Goal: Information Seeking & Learning: Check status

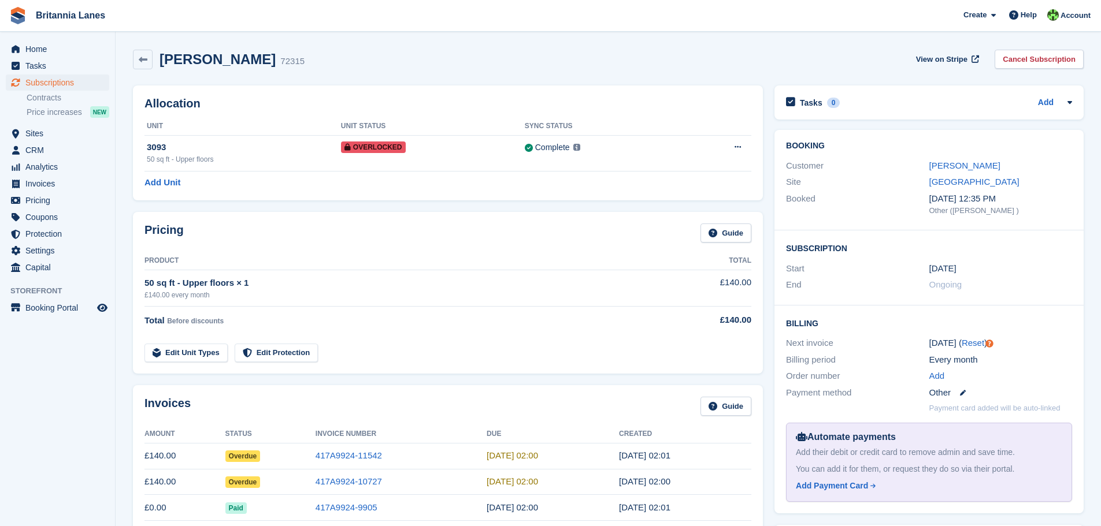
click at [139, 64] on link at bounding box center [143, 60] width 20 height 20
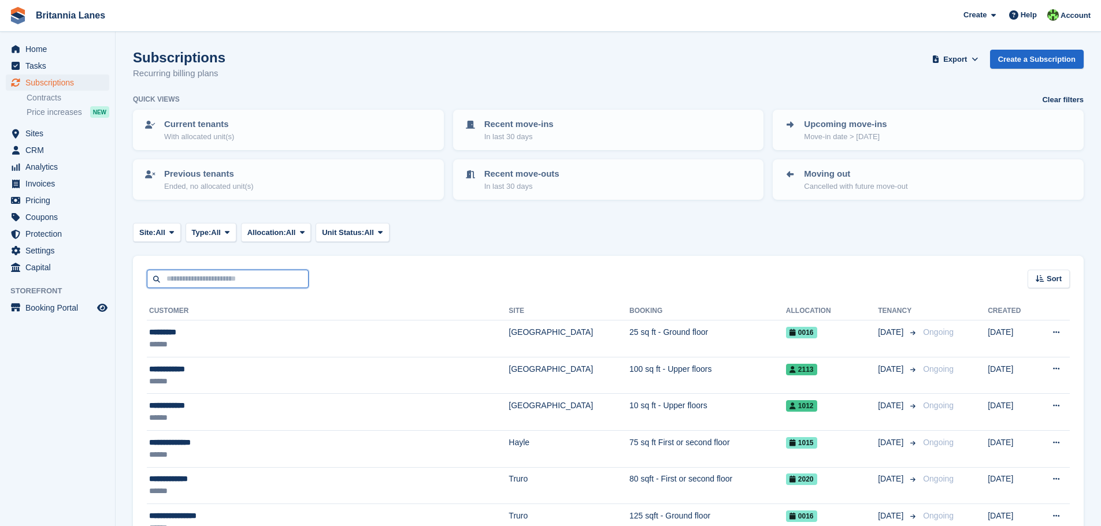
click at [231, 277] on input "text" at bounding box center [228, 279] width 162 height 19
type input "******"
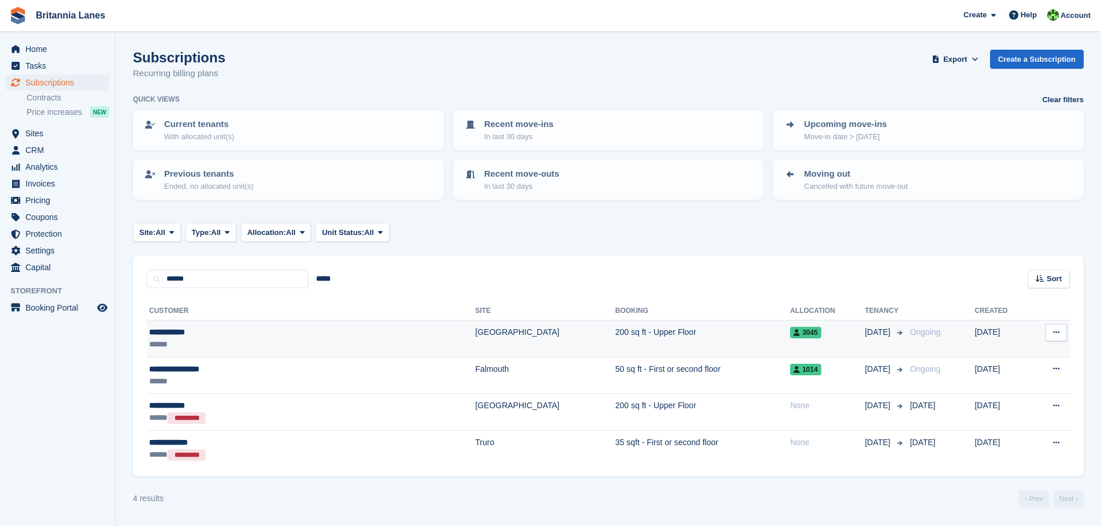
click at [615, 332] on td "200 sq ft - Upper Floor" at bounding box center [702, 339] width 175 height 37
